Goal: Task Accomplishment & Management: Use online tool/utility

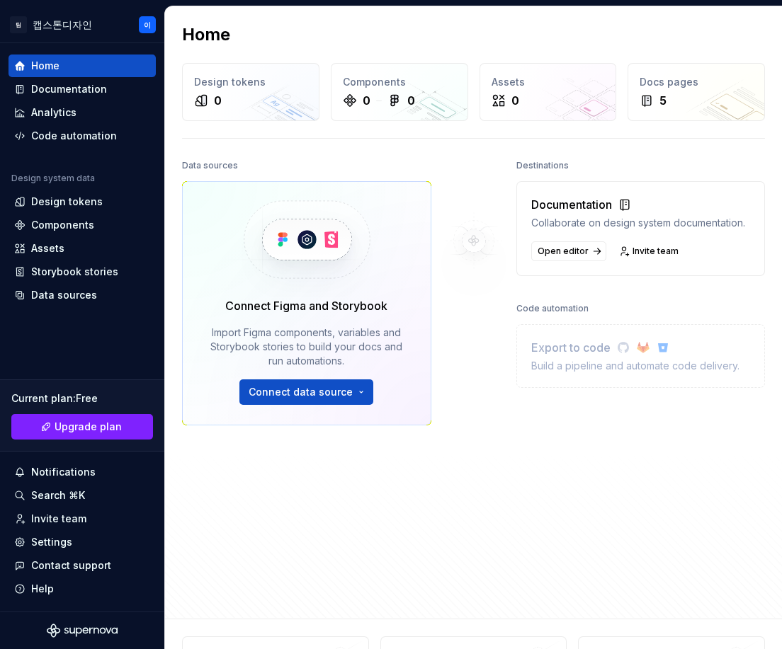
click at [406, 151] on div "Home Design tokens 0 Components 0 0 Assets 0 Docs pages 5 Data sources Connect …" at bounding box center [473, 312] width 617 height 612
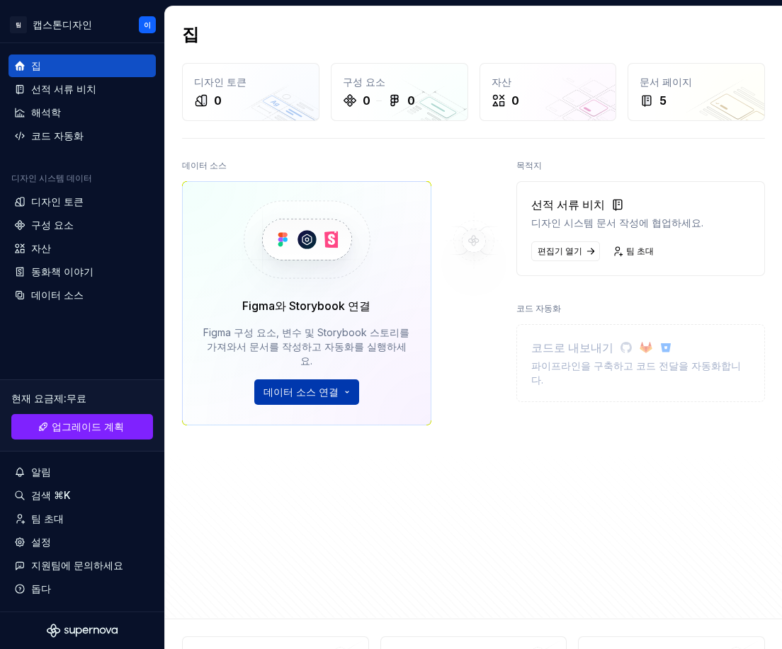
click at [268, 372] on html "팀 캡스톤디자인 이 집 선적 서류 비치 해석학 코드 자동화 디자인 시스템 데이터 디자인 토큰 구성 요소 자산 동화책 이야기 데이터 소스 현재 …" at bounding box center [391, 324] width 782 height 649
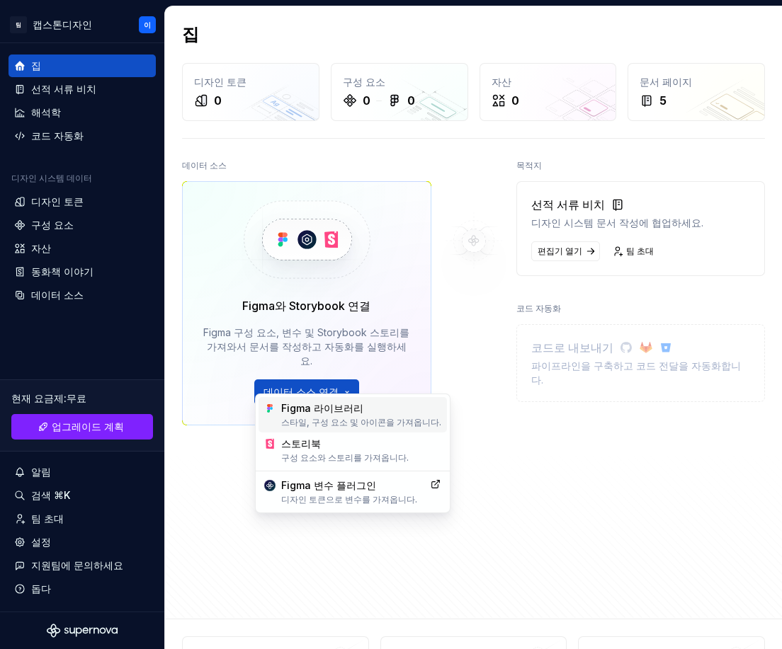
click at [389, 412] on font "Figma 라이브러리" at bounding box center [361, 408] width 160 height 14
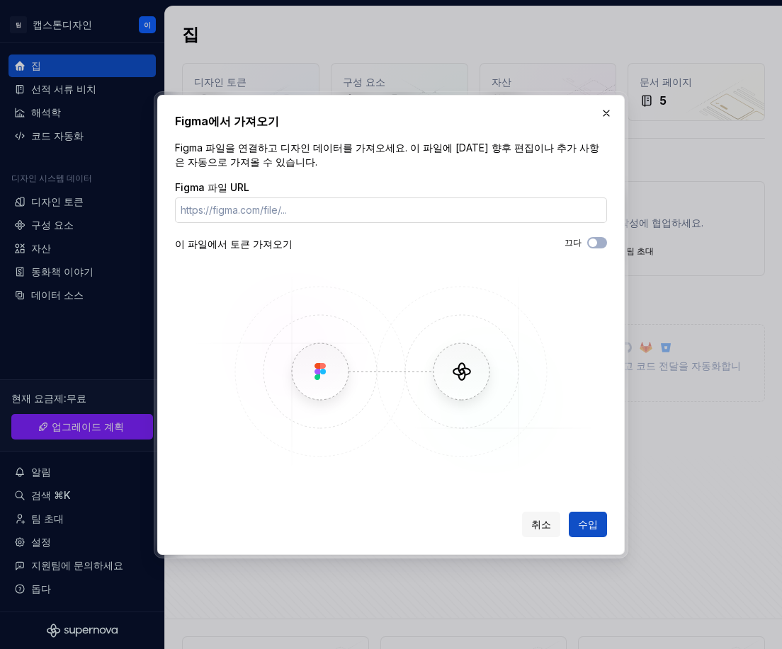
click at [257, 210] on input "Figma 파일 URL" at bounding box center [391, 210] width 432 height 25
paste input "https://www.figma.com/proto/6kzCTMay6WyC5cmwiCY1OY/PET-%ED%8F%AC%EC%9D%B8%ED%8A…"
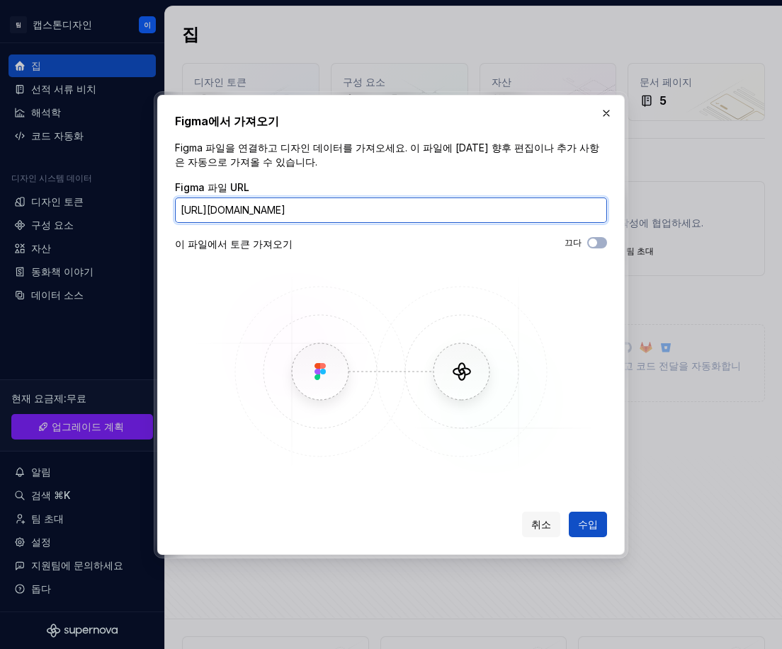
scroll to position [0, 481]
type input "https://www.figma.com/proto/6kzCTMay6WyC5cmwiCY1OY/PET-%ED%8F%AC%EC%9D%B8%ED%8A…"
click at [275, 309] on img at bounding box center [390, 371] width 411 height 212
click at [583, 242] on div "끄다" at bounding box center [499, 242] width 216 height 11
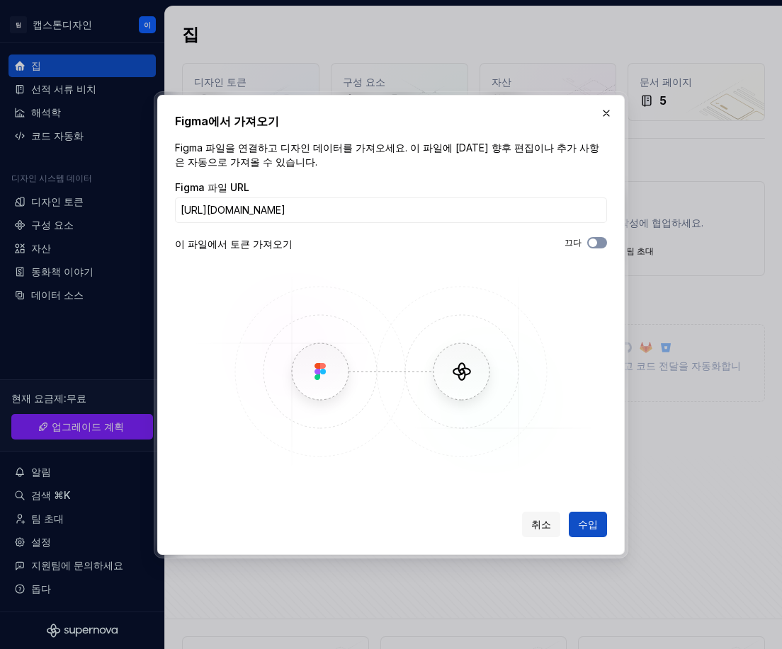
click at [595, 241] on span "button" at bounding box center [592, 243] width 8 height 8
click at [592, 529] on font "수입" at bounding box center [588, 524] width 20 height 12
click at [586, 520] on span "수입" at bounding box center [588, 525] width 20 height 14
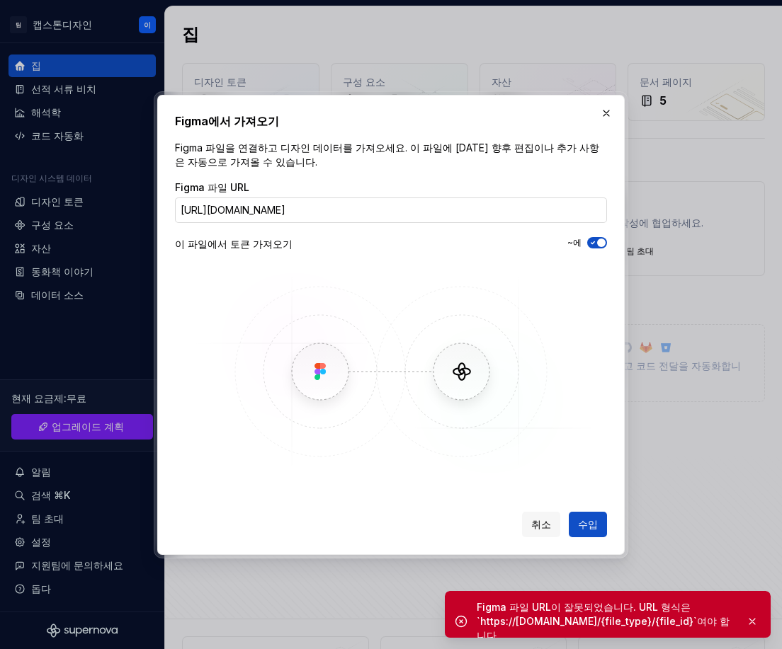
click at [492, 210] on input "https://www.figma.com/proto/6kzCTMay6WyC5cmwiCY1OY/PET-%ED%8F%AC%EC%9D%B8%ED%8A…" at bounding box center [391, 210] width 432 height 25
drag, startPoint x: 524, startPoint y: 206, endPoint x: 14, endPoint y: 336, distance: 525.9
click at [69, 325] on div "Figma에서 가져오기 Figma 파일을 연결하고 디자인 데이터를 가져오세요. 이 파일에 대한 향후 편집이나 추가 사항은 자동으로 가져올 수 …" at bounding box center [391, 324] width 782 height 649
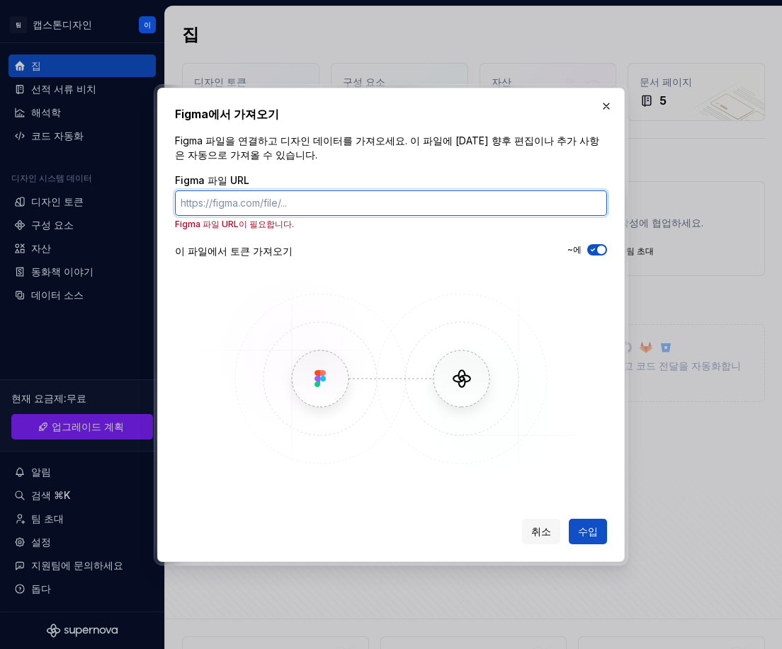
click at [422, 207] on input "Figma 파일 URL" at bounding box center [391, 202] width 432 height 25
paste input "https://www.figma.com/design/6kzCTMay6WyC5cmwiCY1OY/PET-%ED%8F%AC%EC%9D%B8%ED%8…"
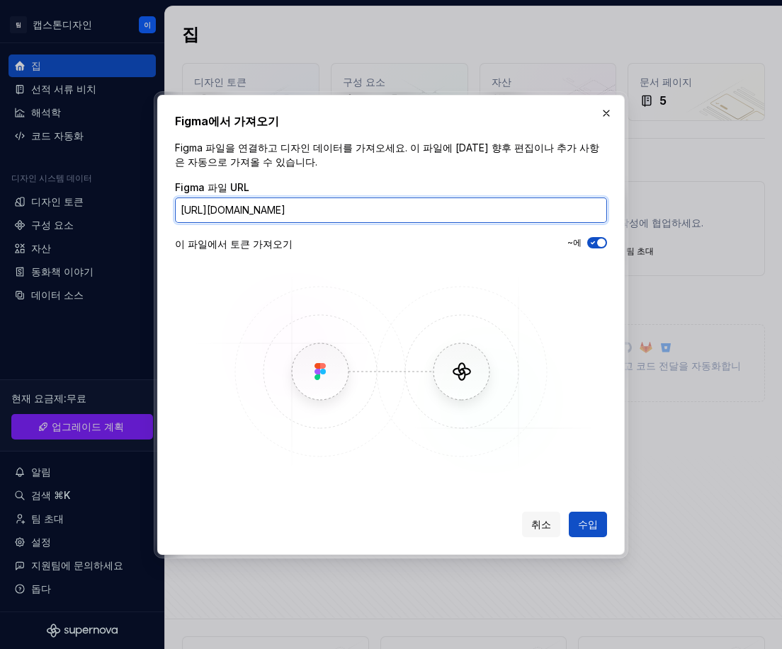
scroll to position [0, 488]
type input "https://www.figma.com/design/6kzCTMay6WyC5cmwiCY1OY/PET-%ED%8F%AC%EC%9D%B8%ED%8…"
click at [568, 512] on button "수입" at bounding box center [587, 524] width 38 height 25
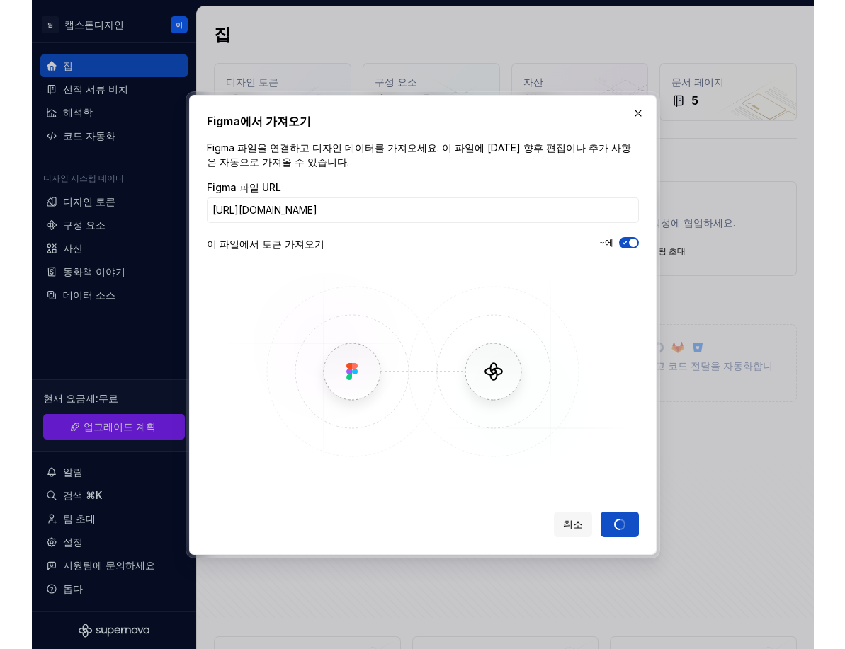
scroll to position [0, 0]
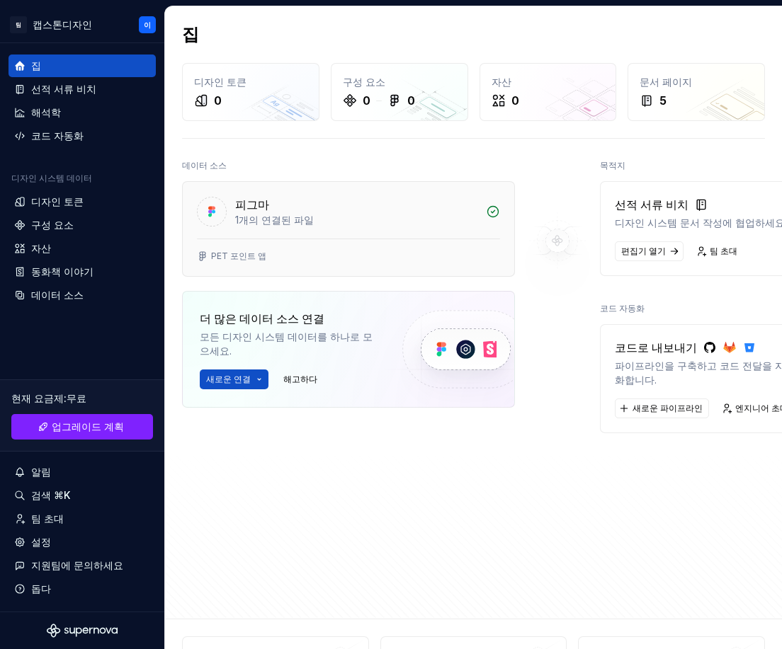
click at [285, 215] on font "1개의 연결된 파일" at bounding box center [274, 220] width 79 height 12
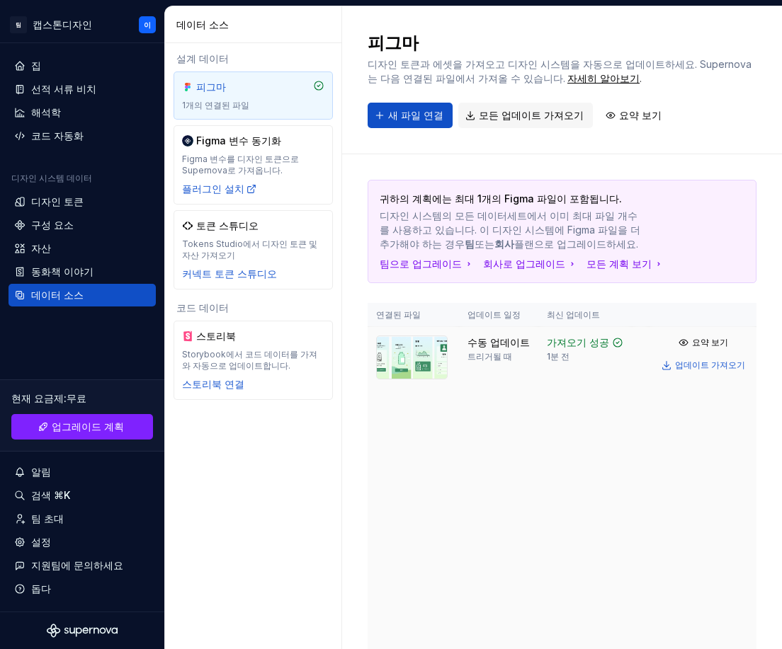
click at [744, 343] on html "팀 캡스톤디자인 이 집 선적 서류 비치 해석학 코드 자동화 디자인 시스템 데이터 디자인 토큰 구성 요소 자산 동화책 이야기 데이터 소스 현재 …" at bounding box center [391, 324] width 782 height 649
click at [559, 459] on html "팀 캡스톤디자인 이 집 선적 서류 비치 해석학 코드 자동화 디자인 시스템 데이터 디자인 토큰 구성 요소 자산 동화책 이야기 데이터 소스 현재 …" at bounding box center [391, 324] width 782 height 649
click at [570, 418] on td "가져오기 성공 1분 전" at bounding box center [584, 496] width 93 height 338
click at [437, 408] on div at bounding box center [412, 496] width 72 height 320
click at [396, 360] on img at bounding box center [412, 358] width 72 height 44
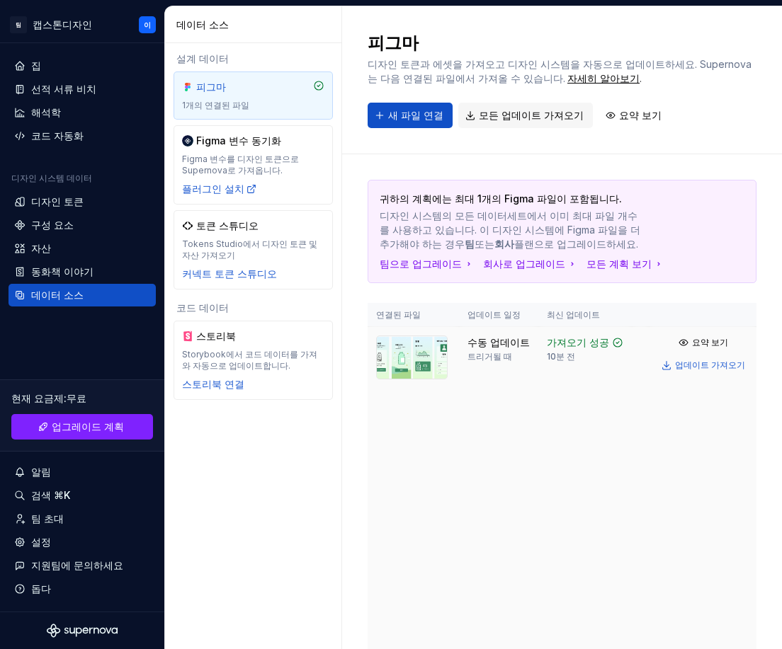
click at [748, 341] on html "팀 캡스톤디자인 이 집 선적 서류 비치 해석학 코드 자동화 디자인 시스템 데이터 디자인 토큰 구성 요소 자산 동화책 이야기 데이터 소스 현재 …" at bounding box center [391, 324] width 782 height 649
click at [506, 407] on html "팀 캡스톤디자인 이 집 선적 서류 비치 해석학 코드 자동화 디자인 시스템 데이터 디자인 토큰 구성 요소 자산 동화책 이야기 데이터 소스 현재 …" at bounding box center [391, 324] width 782 height 649
click at [255, 297] on div "설계 데이터 피그마 1개의 연결된 파일 Figma 변수 동기화 Figma 변수를 디자인 토큰으로 Supernova로 가져옵니다. 플러그인 설치…" at bounding box center [253, 225] width 176 height 365
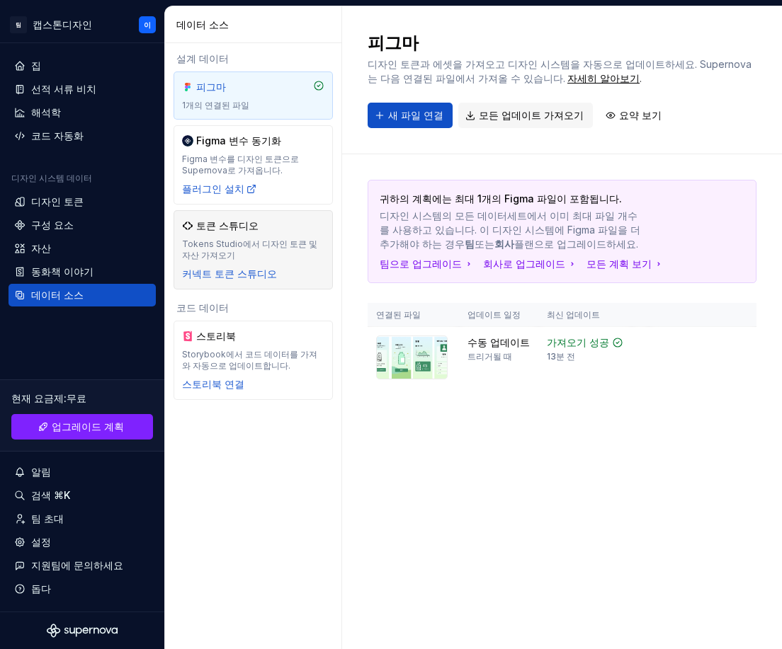
click at [256, 282] on div "토큰 스튜디오 Tokens Studio에서 디자인 토큰 및 자산 가져오기 커넥트 토큰 스튜디오" at bounding box center [252, 249] width 159 height 79
click at [259, 269] on font "커넥트 토큰 스튜디오" at bounding box center [229, 274] width 95 height 12
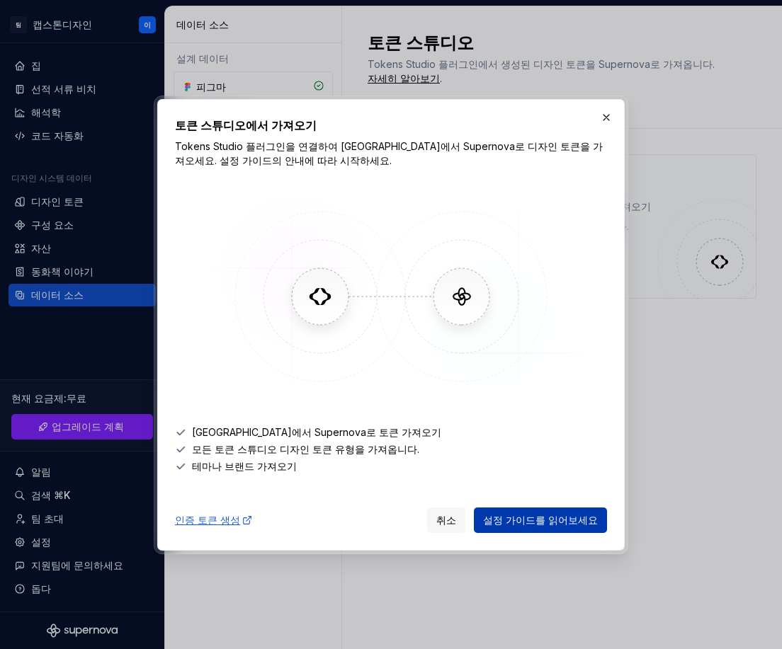
click at [510, 520] on font "설정 가이드를 읽어보세요" at bounding box center [540, 520] width 115 height 12
click at [322, 308] on img at bounding box center [390, 296] width 411 height 212
click at [602, 118] on button "button" at bounding box center [606, 118] width 20 height 20
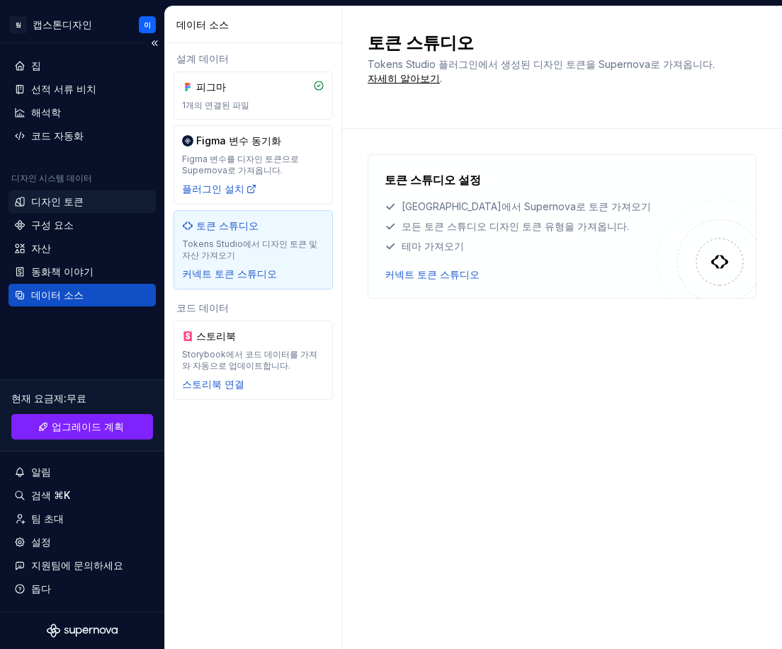
click at [86, 201] on div "디자인 토큰" at bounding box center [82, 202] width 136 height 14
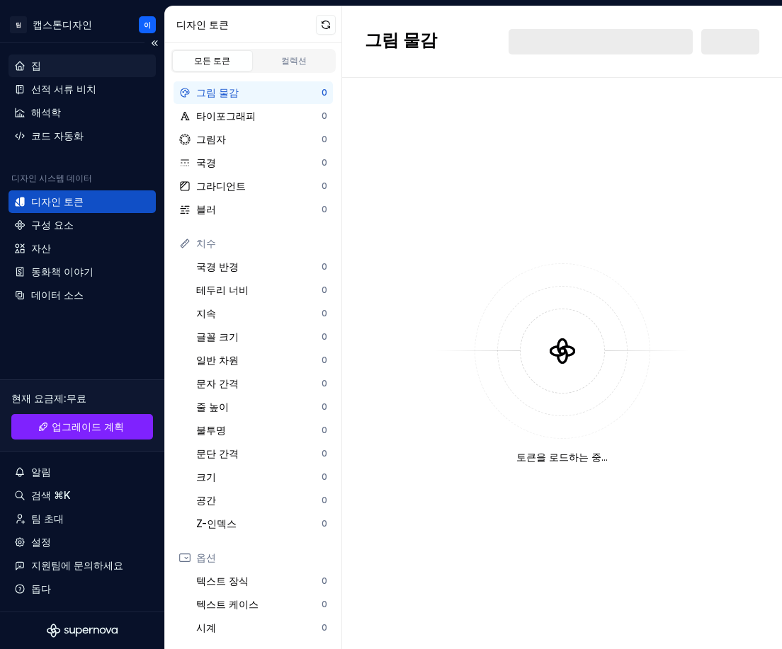
click at [59, 61] on div "집" at bounding box center [82, 66] width 136 height 14
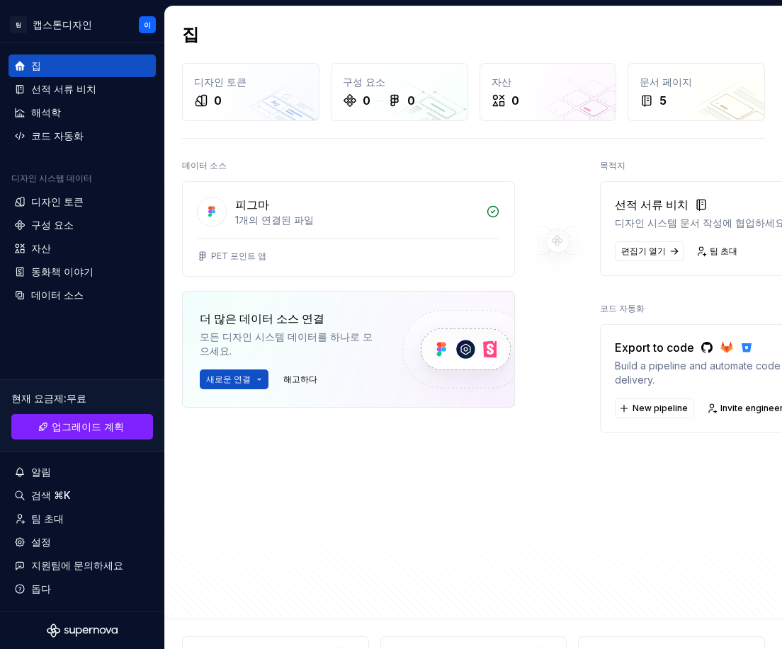
click at [505, 561] on div "데이터 소스 피그마 1개의 연결된 파일 PET 포인트 앱 더 많은 데이터 소스 연결 모든 디자인 시스템 데이터를 하나로 모으세요. 새로운 연결…" at bounding box center [473, 379] width 583 height 446
click at [316, 226] on div "1개의 연결된 파일" at bounding box center [356, 220] width 242 height 14
click at [379, 615] on div "집 디자인 토큰 0 구성 요소 0 0 자산 0 문서 페이지 5 데이터 소스 피그마 1개의 연결된 파일 PET 포인트 앱 더 많은 데이터 소스 …" at bounding box center [473, 312] width 617 height 612
click at [554, 248] on img at bounding box center [557, 241] width 115 height 170
click at [602, 295] on img at bounding box center [557, 241] width 115 height 170
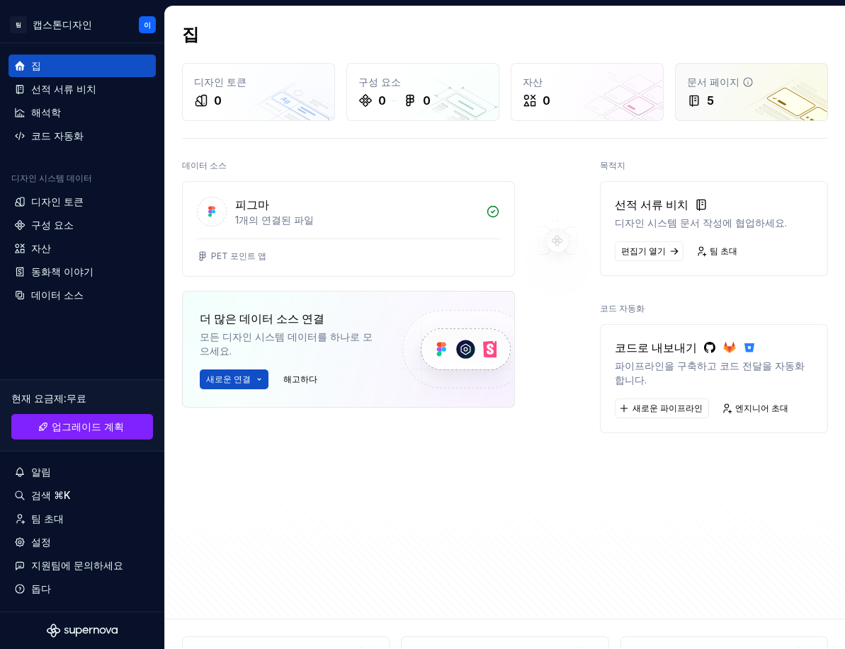
click at [748, 82] on div "문서 페이지" at bounding box center [751, 82] width 129 height 14
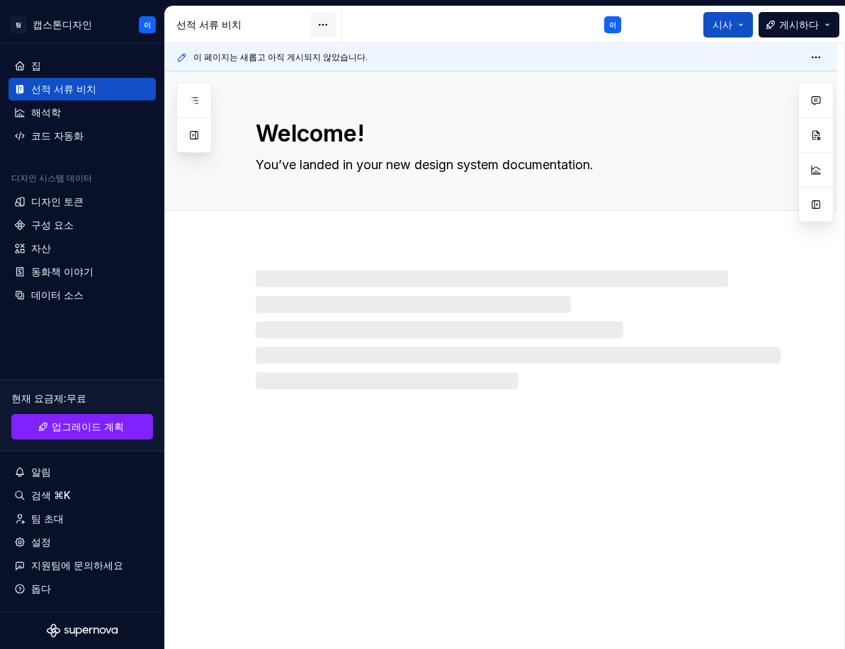
click at [315, 22] on html "팀 캡스톤디자인 이 집 선적 서류 비치 해석학 코드 자동화 디자인 시스템 데이터 디자인 토큰 구성 요소 자산 동화책 이야기 데이터 소스 현재 …" at bounding box center [422, 324] width 845 height 649
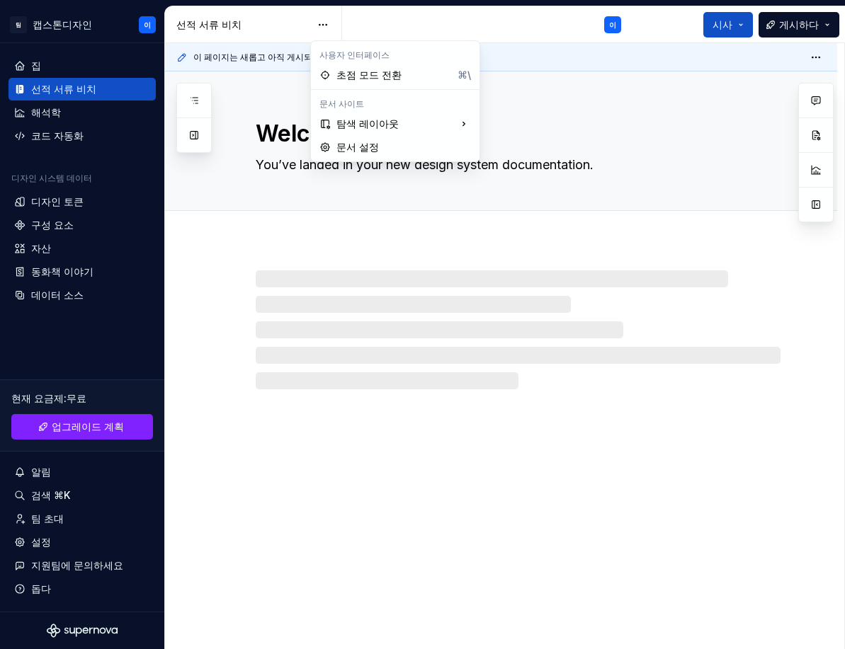
click at [375, 16] on html "팀 캡스톤디자인 이 집 선적 서류 비치 해석학 코드 자동화 디자인 시스템 데이터 디자인 토큰 구성 요소 자산 동화책 이야기 데이터 소스 현재 …" at bounding box center [422, 324] width 845 height 649
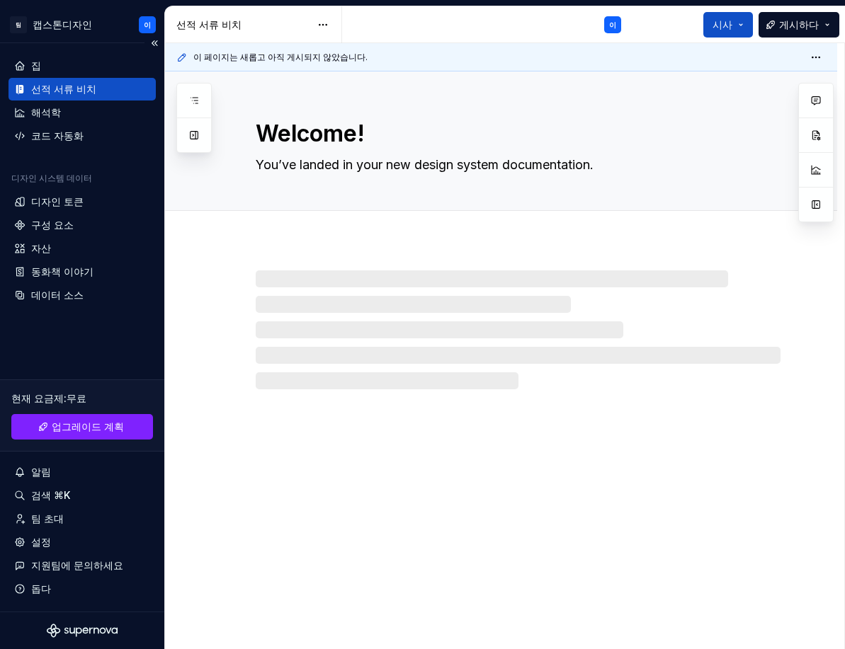
type textarea "*"
